Goal: Transaction & Acquisition: Download file/media

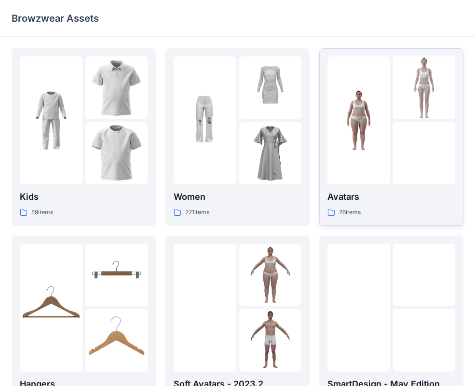
click at [397, 161] on div at bounding box center [424, 153] width 63 height 63
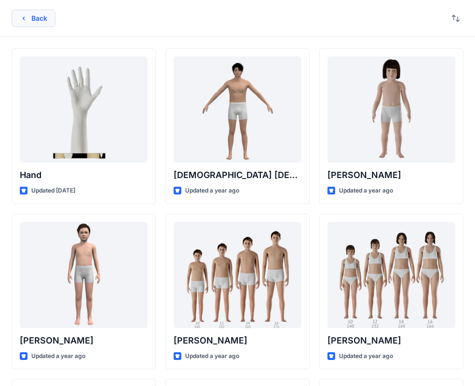
click at [22, 14] on icon "button" at bounding box center [24, 18] width 8 height 8
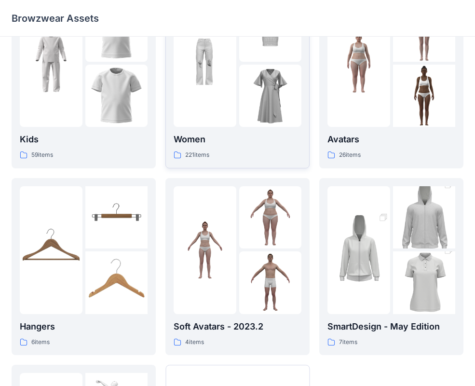
scroll to position [59, 0]
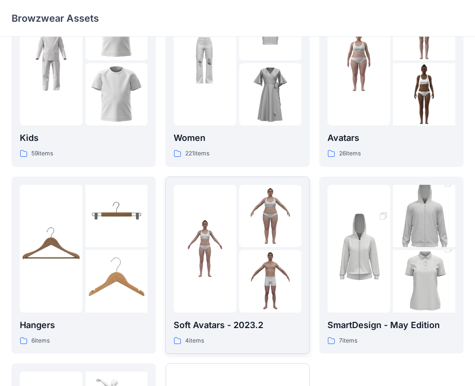
click at [247, 291] on img at bounding box center [270, 281] width 63 height 63
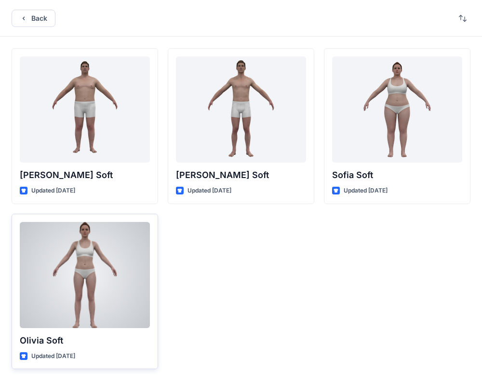
click at [124, 273] on div at bounding box center [85, 275] width 130 height 106
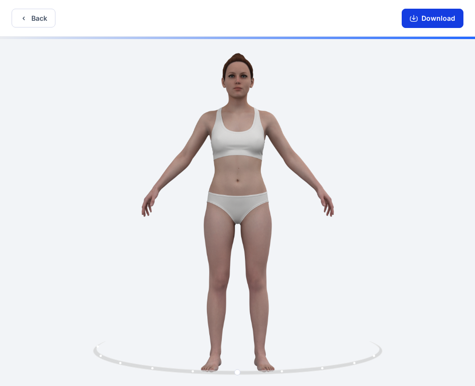
click at [428, 27] on button "Download" at bounding box center [432, 18] width 62 height 19
click at [427, 22] on button "Download" at bounding box center [432, 18] width 62 height 19
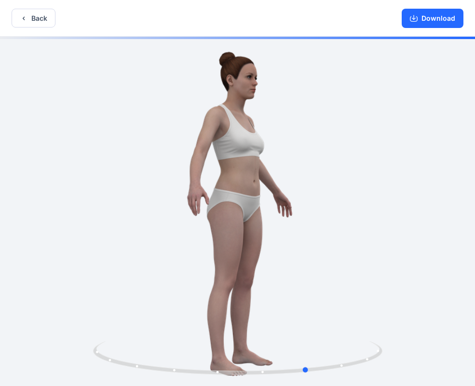
drag, startPoint x: 236, startPoint y: 214, endPoint x: 306, endPoint y: 227, distance: 71.5
click at [306, 227] on div at bounding box center [237, 212] width 475 height 351
click at [443, 26] on button "Download" at bounding box center [432, 18] width 62 height 19
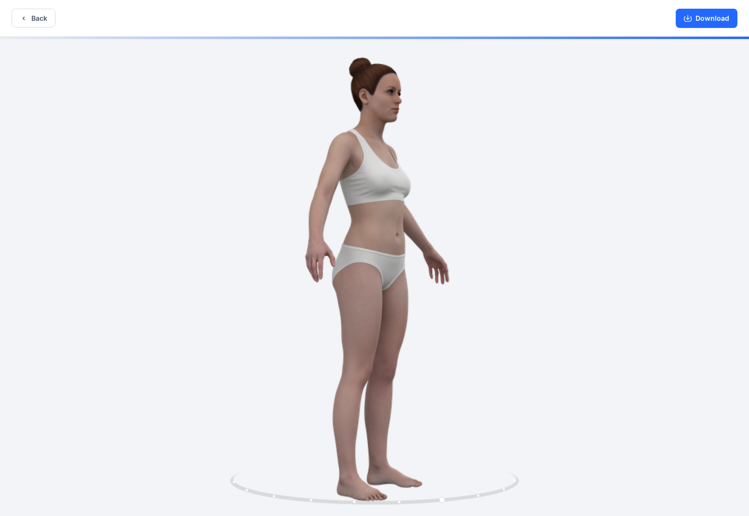
click at [481, 29] on div "Download" at bounding box center [706, 18] width 85 height 36
click at [481, 25] on button "Download" at bounding box center [707, 18] width 62 height 19
click at [481, 27] on button "Download" at bounding box center [707, 18] width 62 height 19
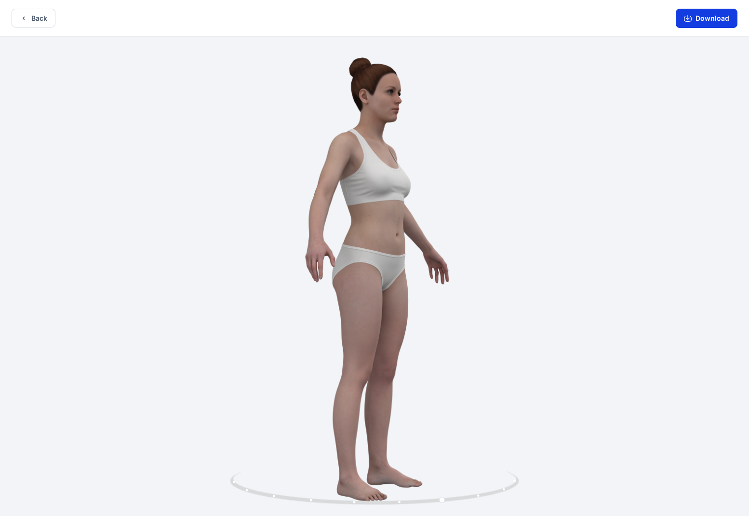
click at [481, 24] on button "Download" at bounding box center [707, 18] width 62 height 19
click at [481, 20] on button "Download" at bounding box center [707, 18] width 62 height 19
